Goal: Information Seeking & Learning: Learn about a topic

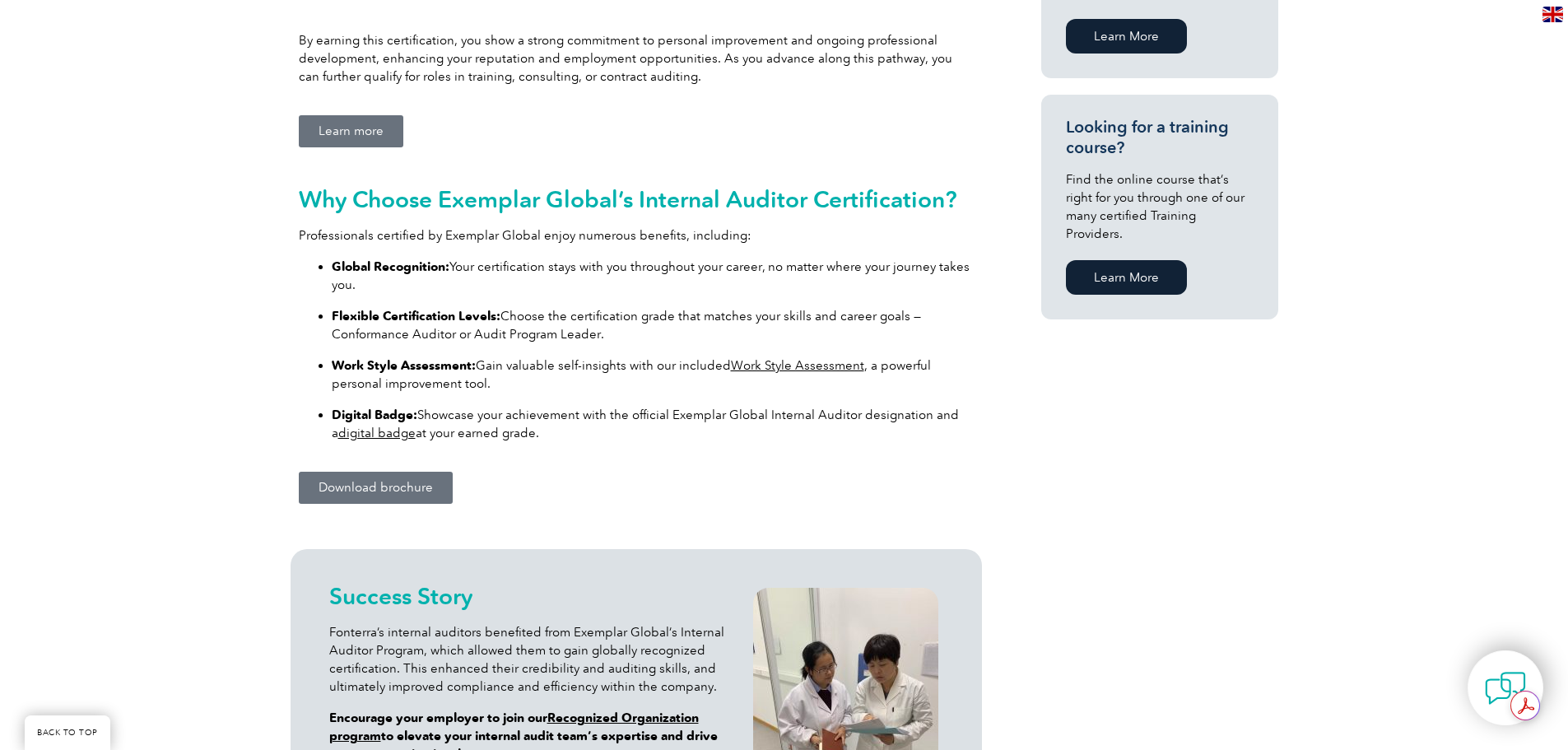
scroll to position [1070, 0]
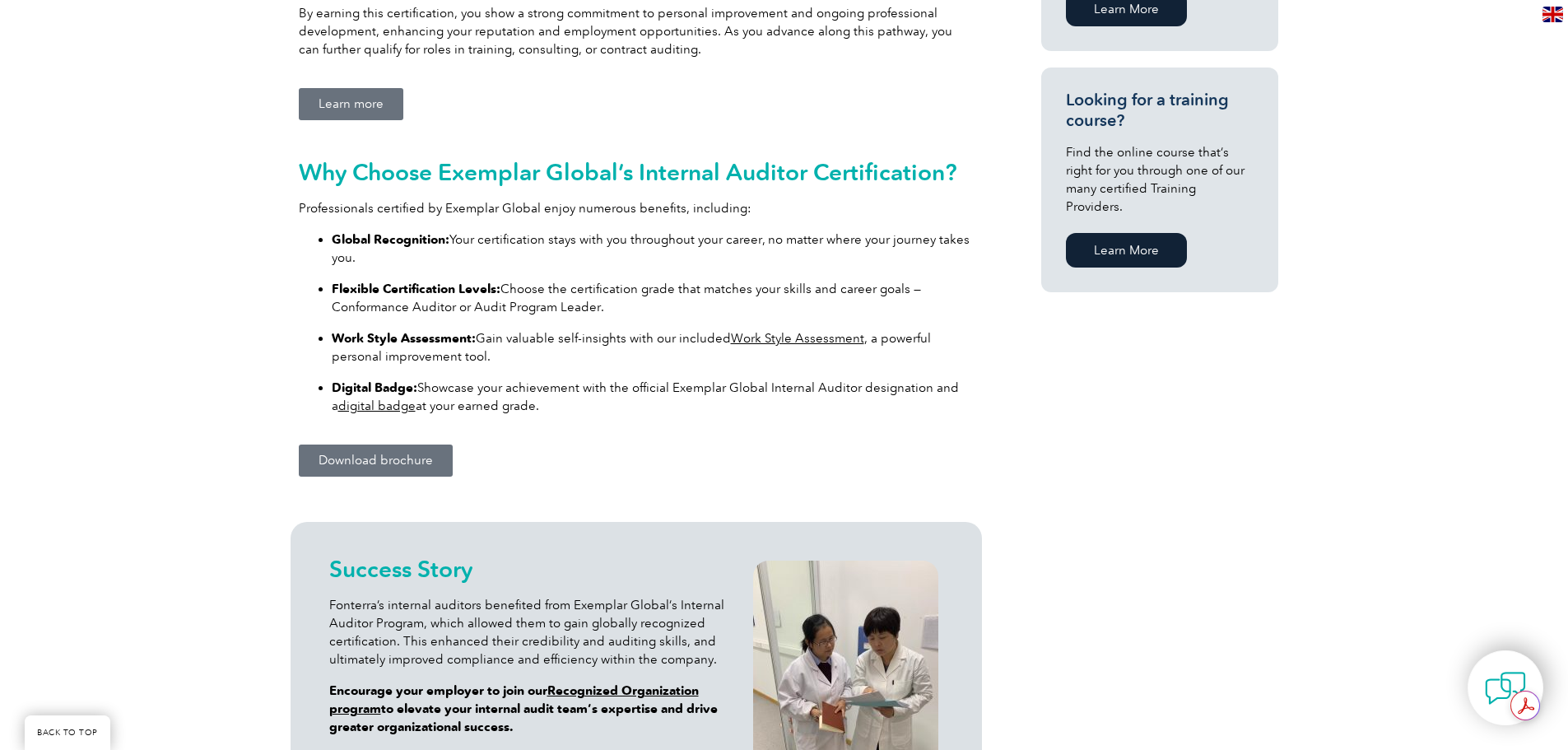
click at [344, 103] on span "Learn more" at bounding box center [351, 104] width 65 height 12
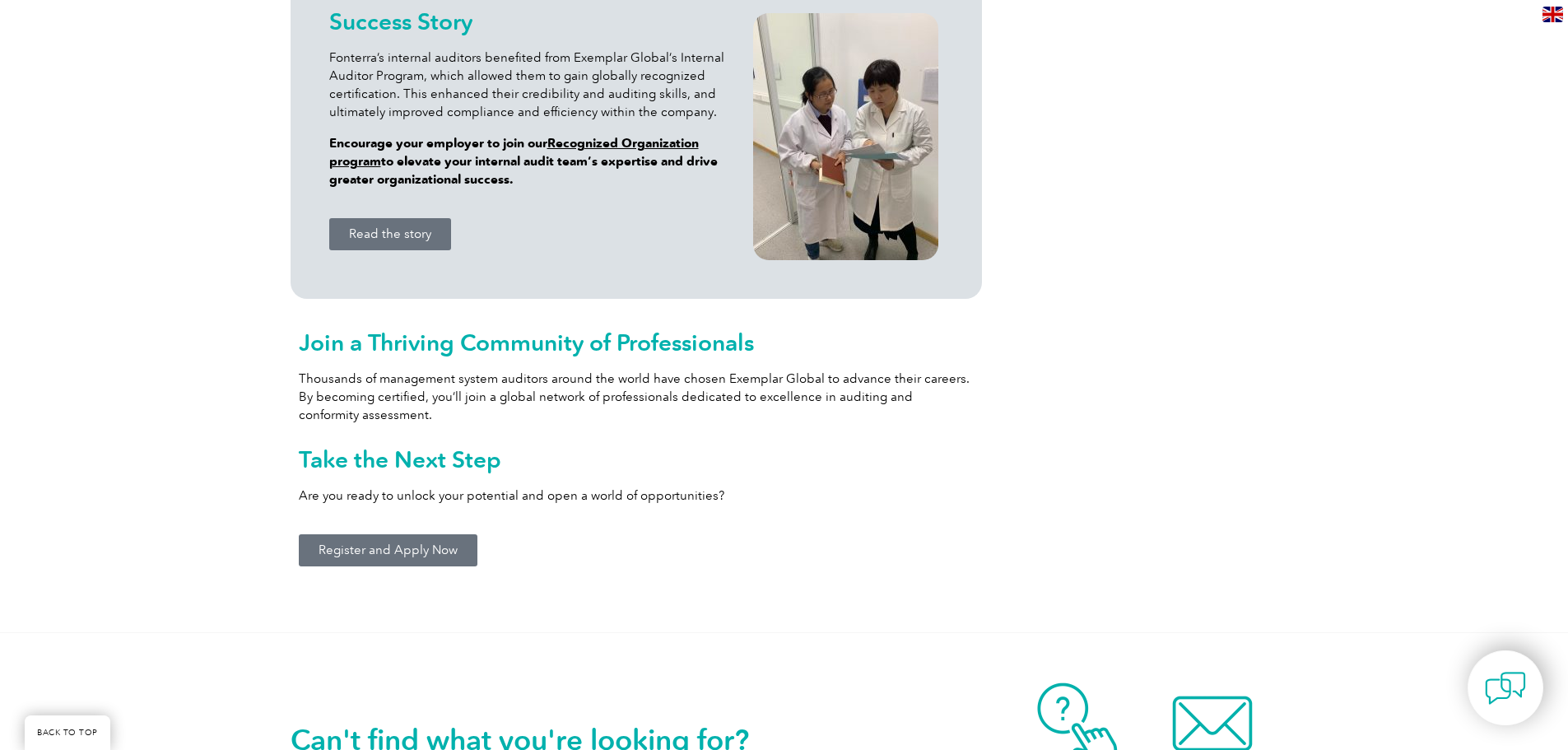
scroll to position [1646, 0]
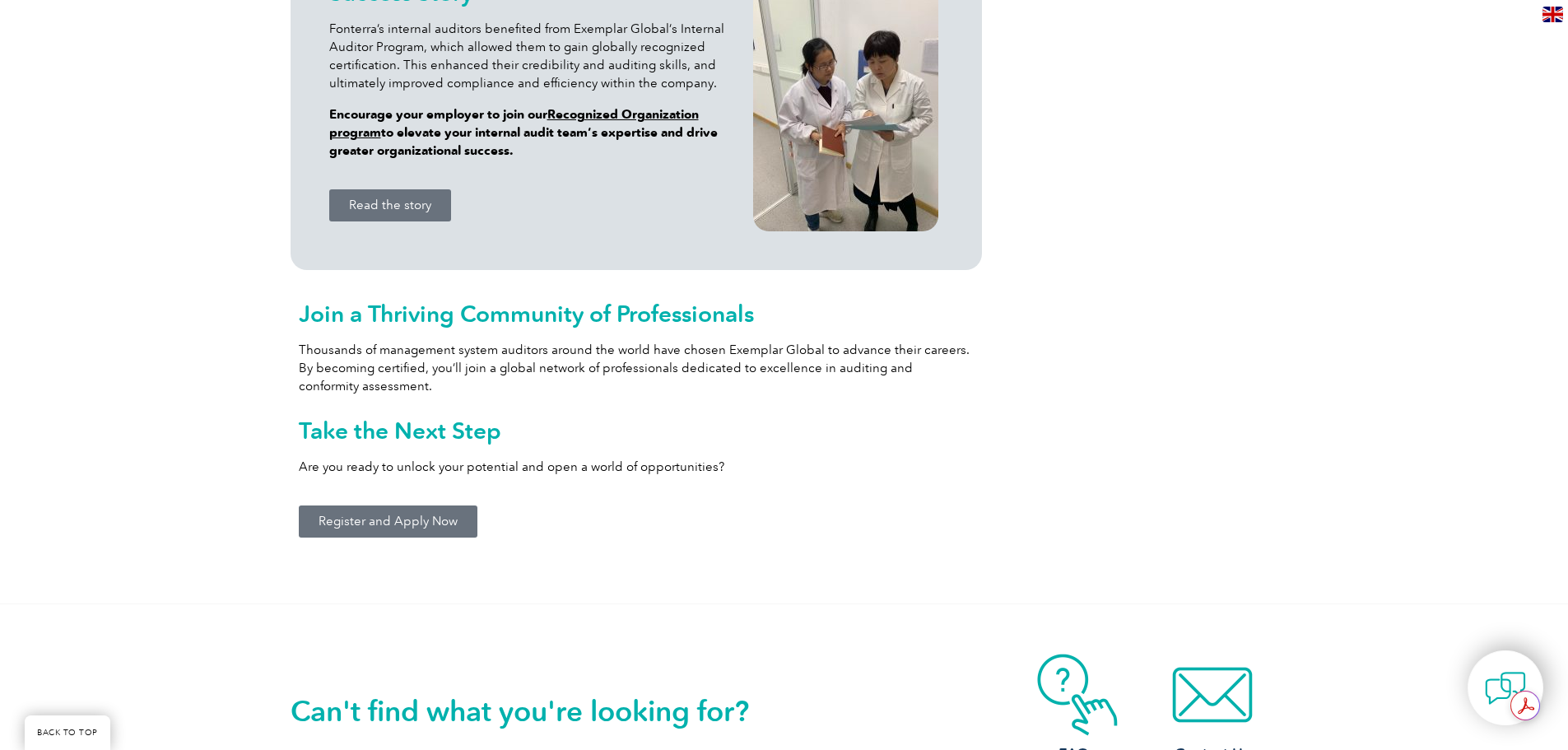
click at [376, 515] on span "Register and Apply Now" at bounding box center [388, 521] width 139 height 12
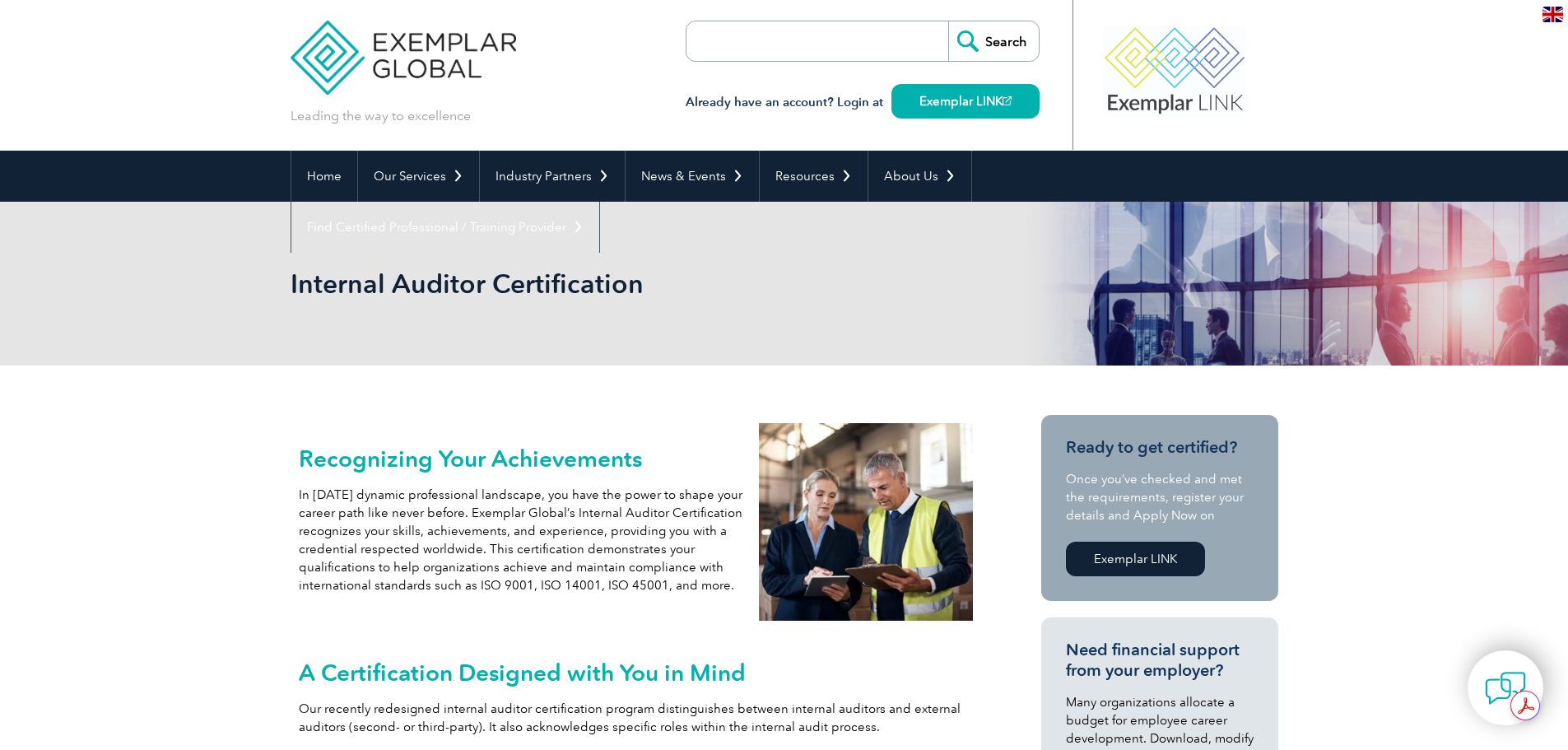
scroll to position [0, 0]
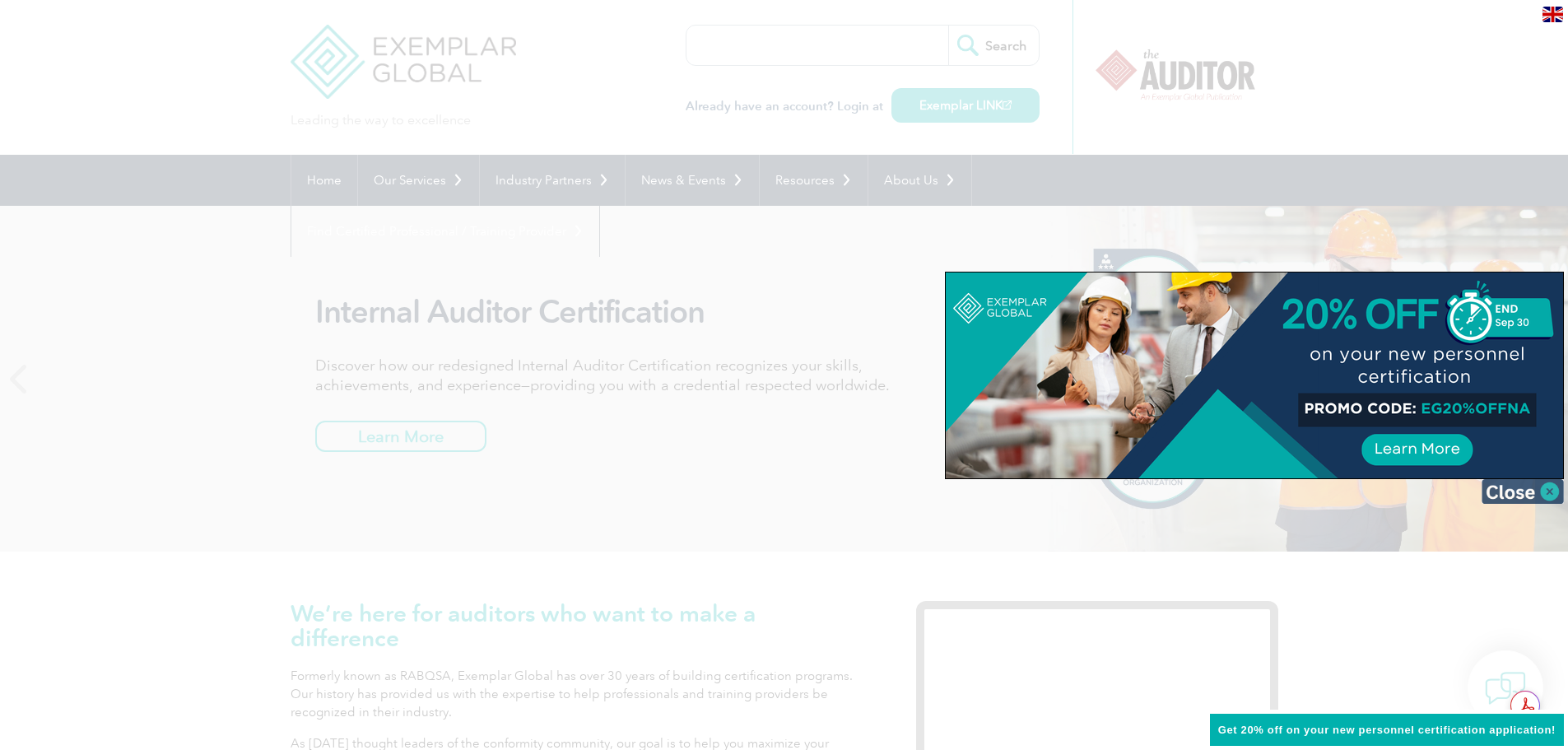
click at [1550, 484] on img at bounding box center [1523, 492] width 83 height 25
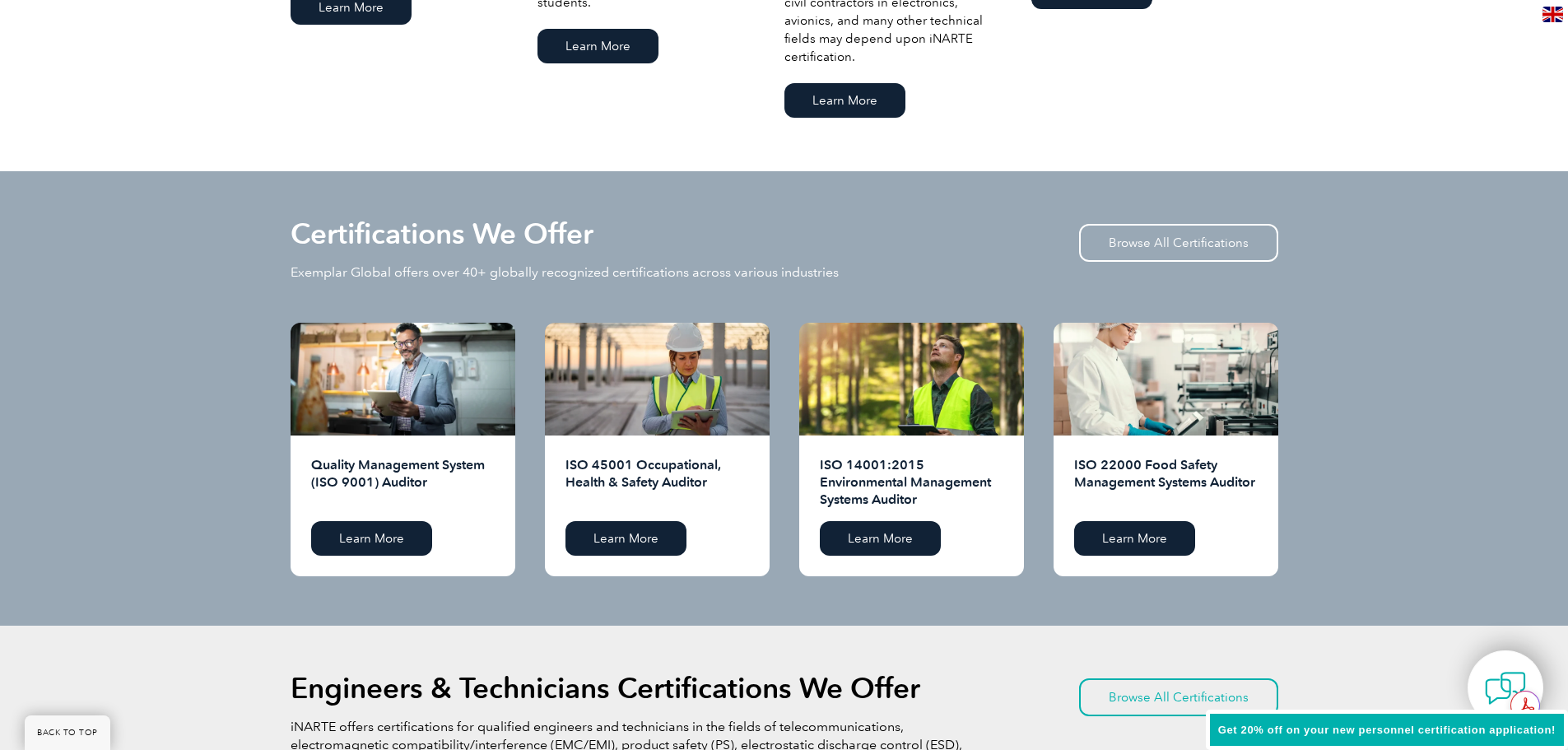
scroll to position [1482, 0]
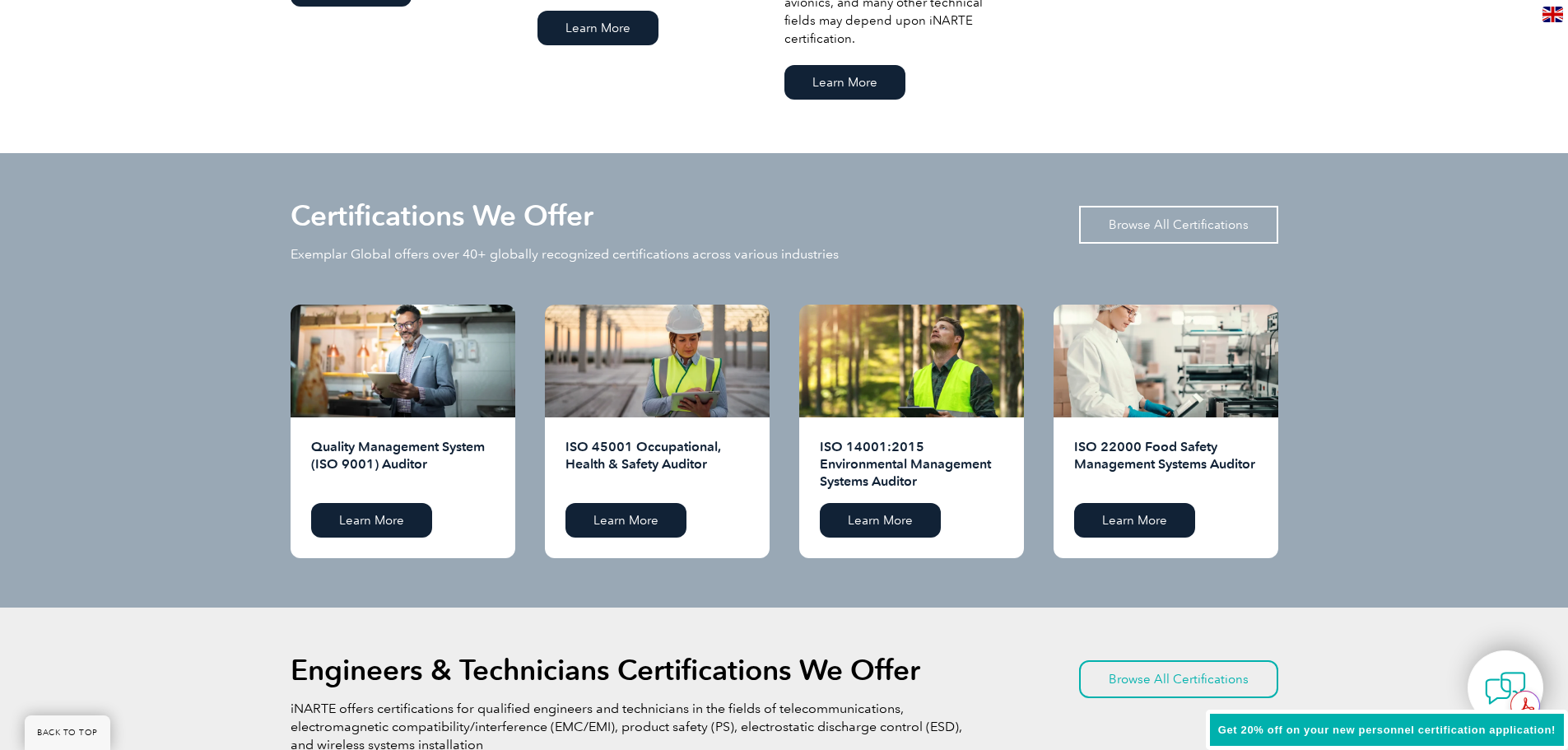
click at [1214, 220] on link "Browse All Certifications" at bounding box center [1178, 224] width 200 height 38
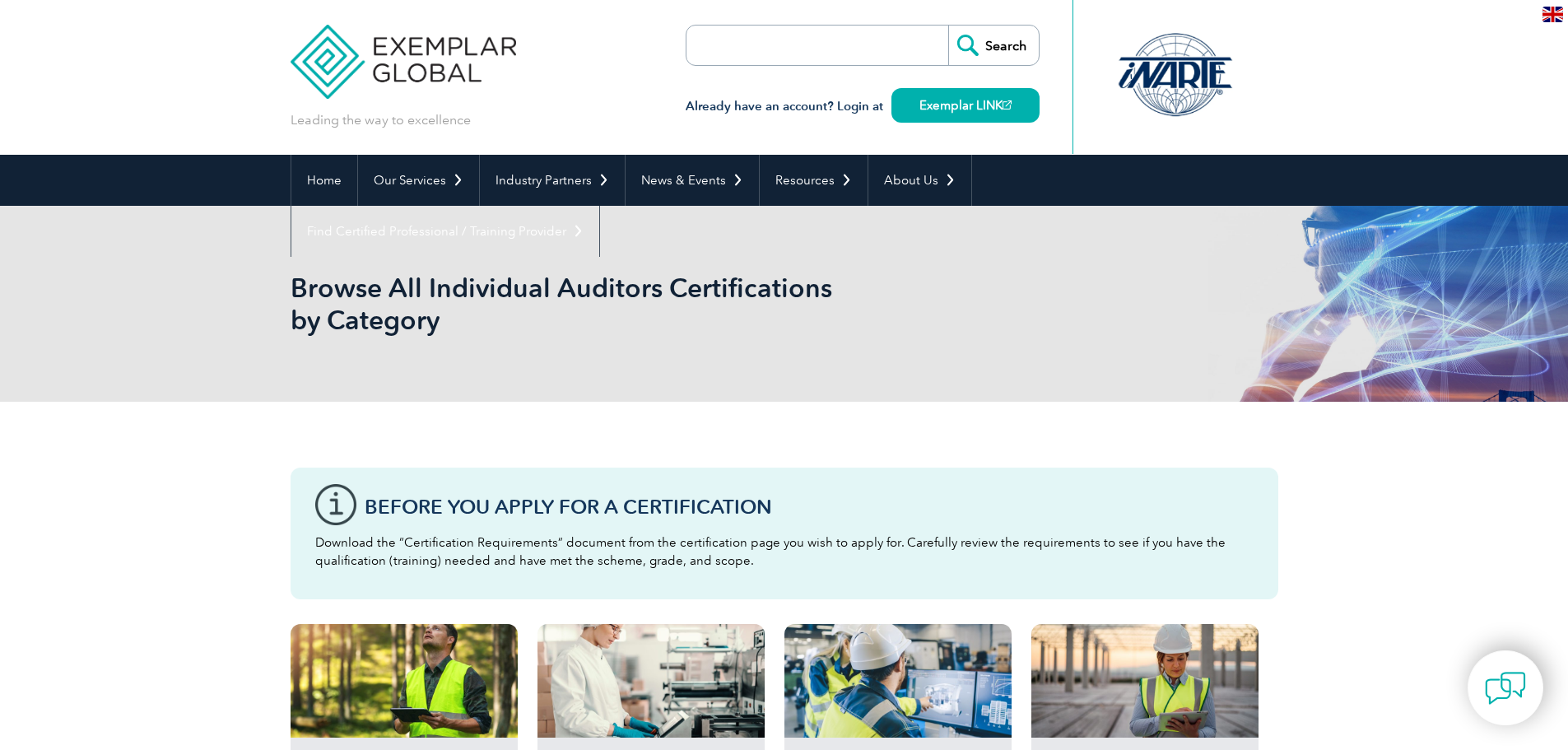
click at [784, 43] on input "search" at bounding box center [781, 45] width 173 height 40
type input "ISO 13485"
click at [1000, 44] on input "Search" at bounding box center [993, 45] width 91 height 40
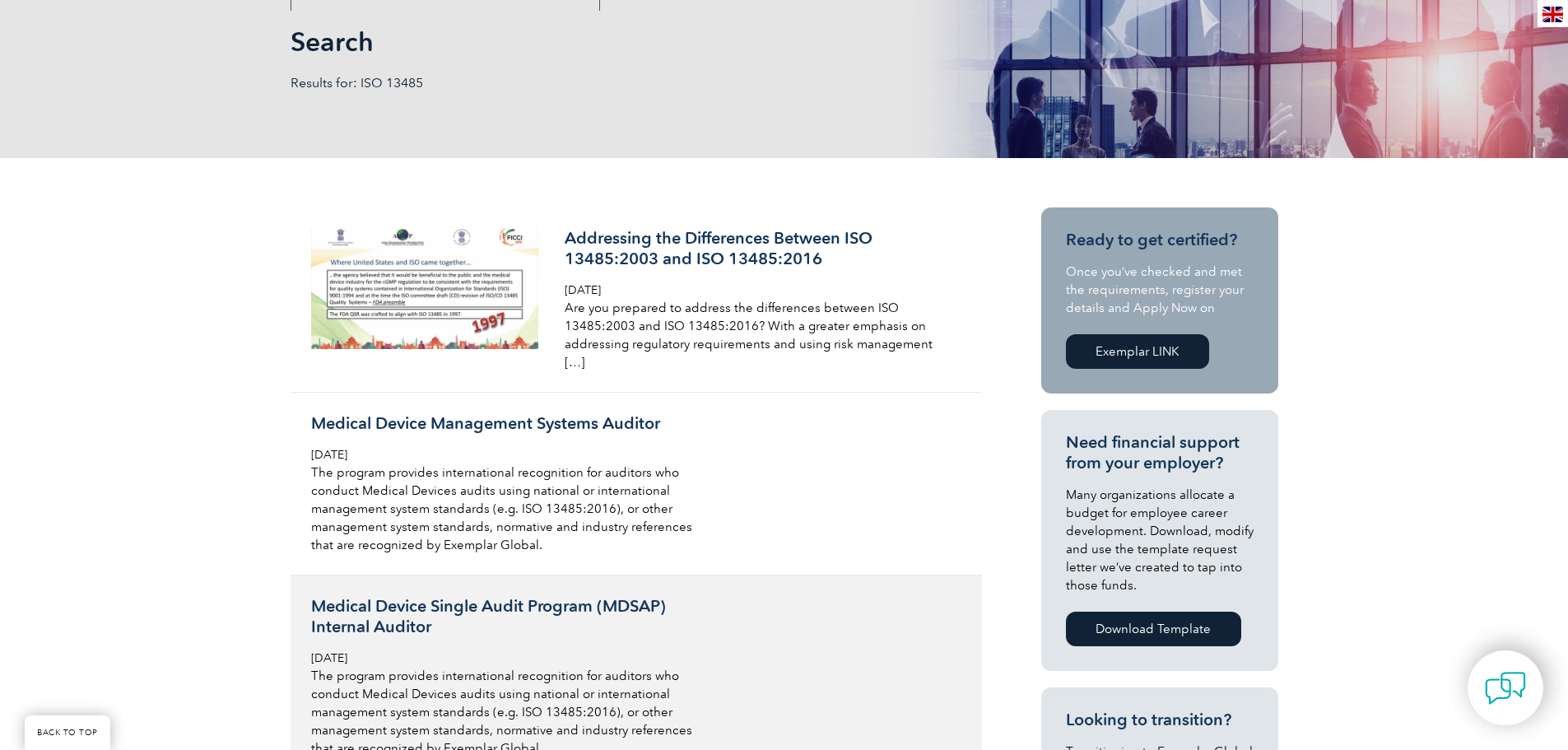
scroll to position [247, 0]
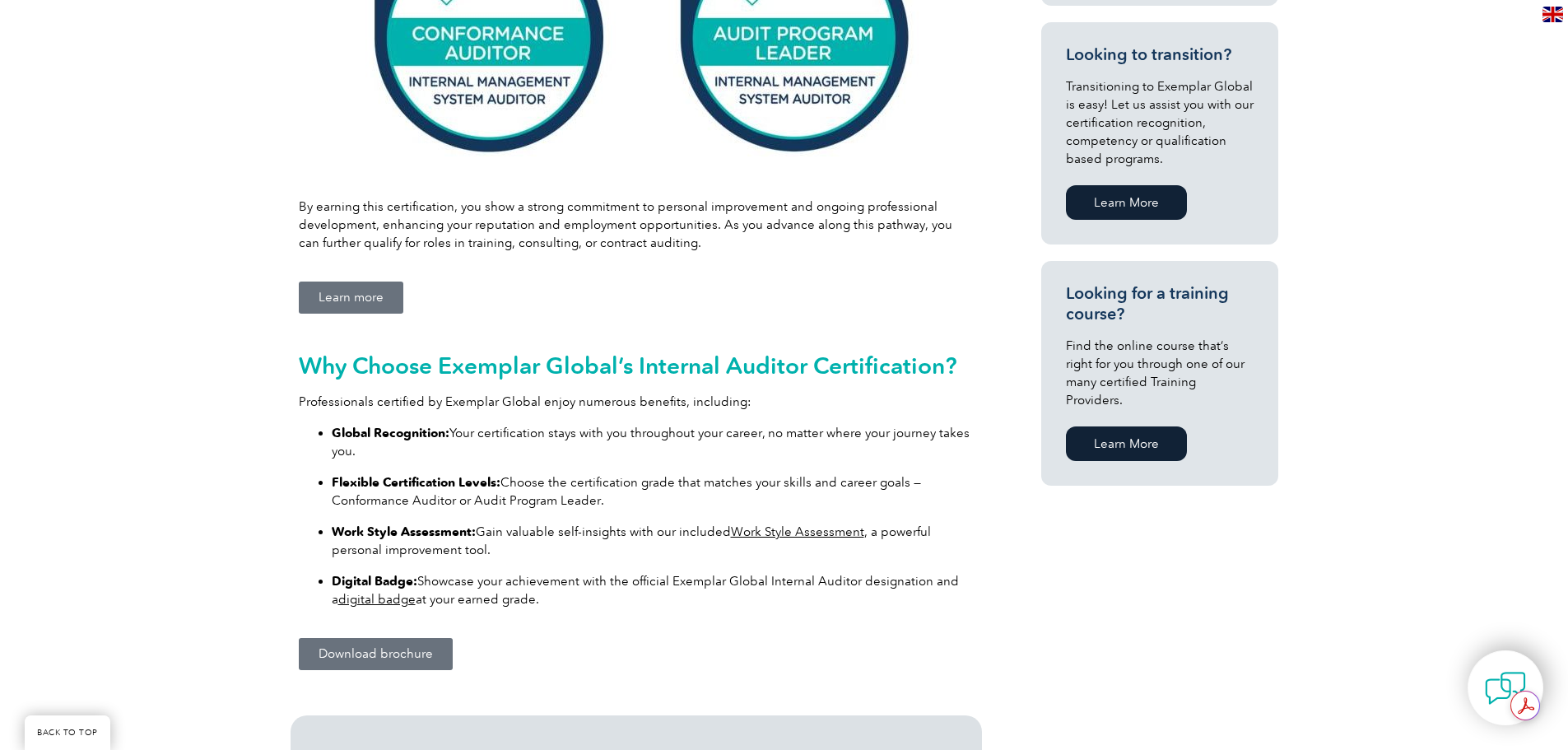
scroll to position [906, 0]
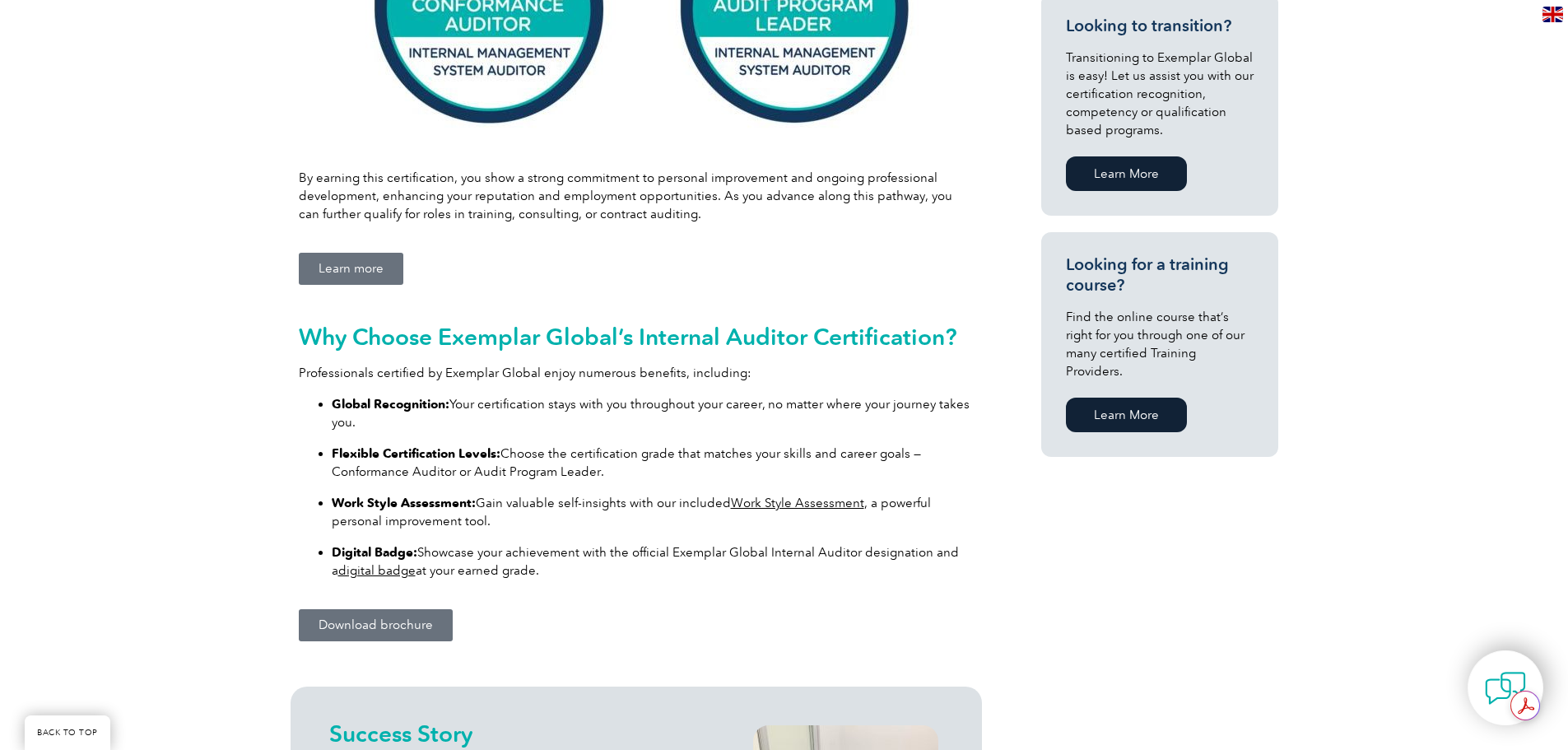
click at [367, 274] on span "Learn more" at bounding box center [351, 269] width 65 height 12
